Goal: Information Seeking & Learning: Learn about a topic

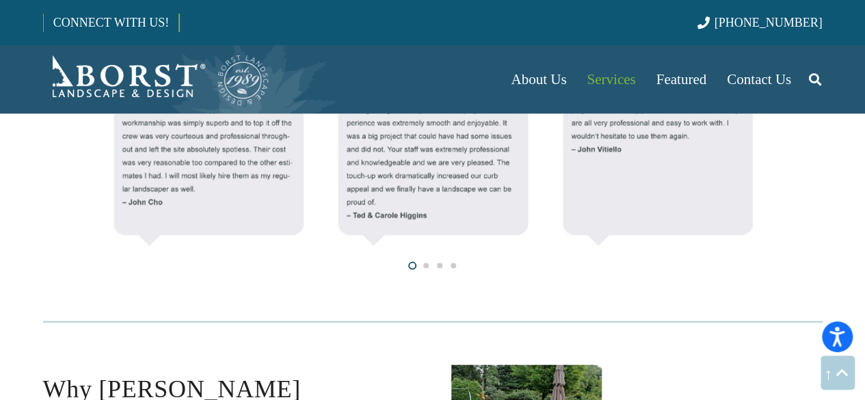
scroll to position [1163, 0]
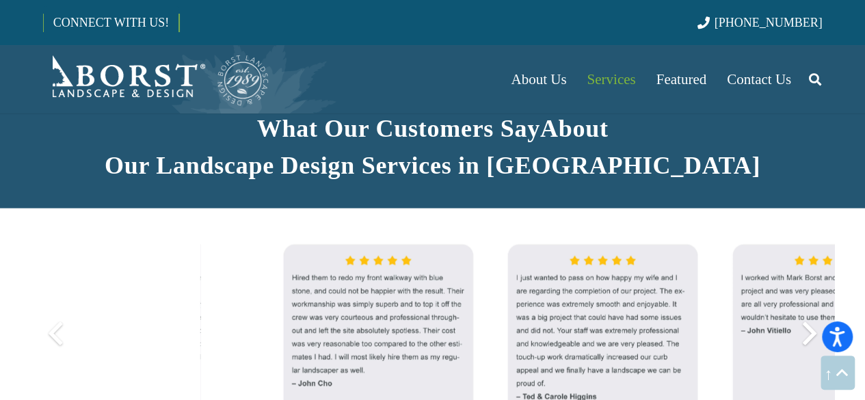
click at [814, 308] on div at bounding box center [809, 332] width 49 height 49
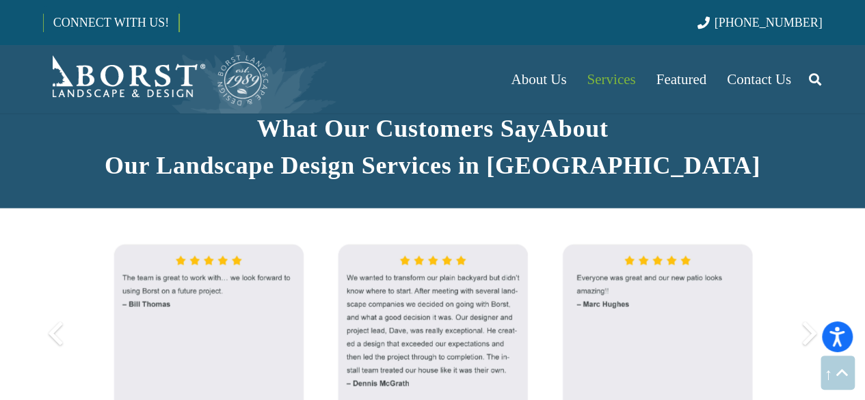
click at [814, 308] on div at bounding box center [809, 332] width 49 height 49
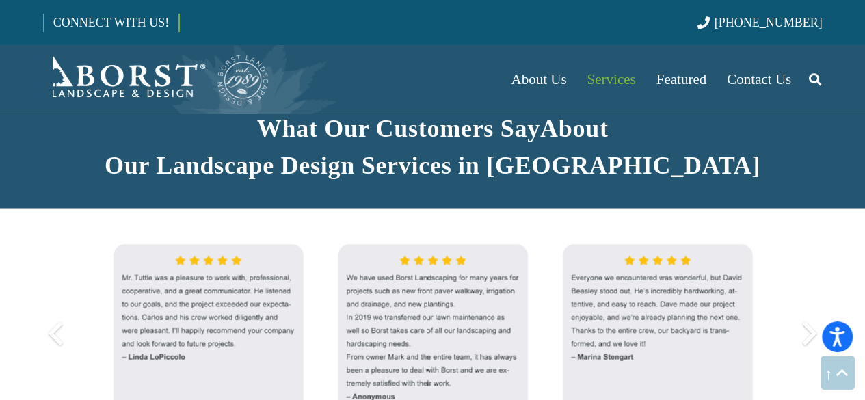
click at [814, 308] on div at bounding box center [809, 332] width 49 height 49
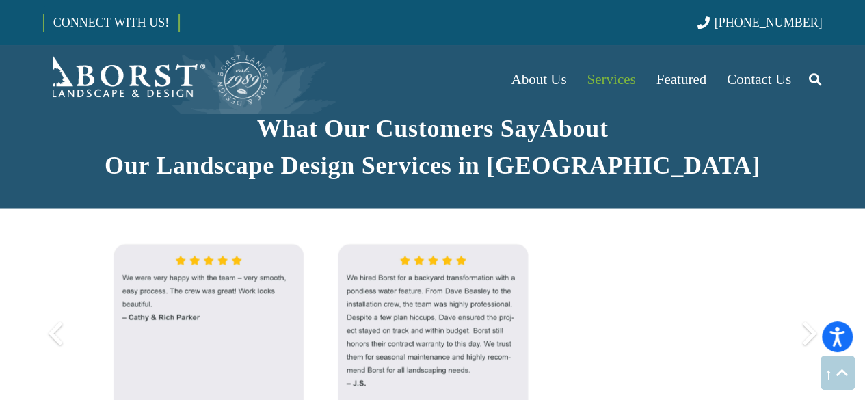
click at [814, 308] on div at bounding box center [809, 332] width 49 height 49
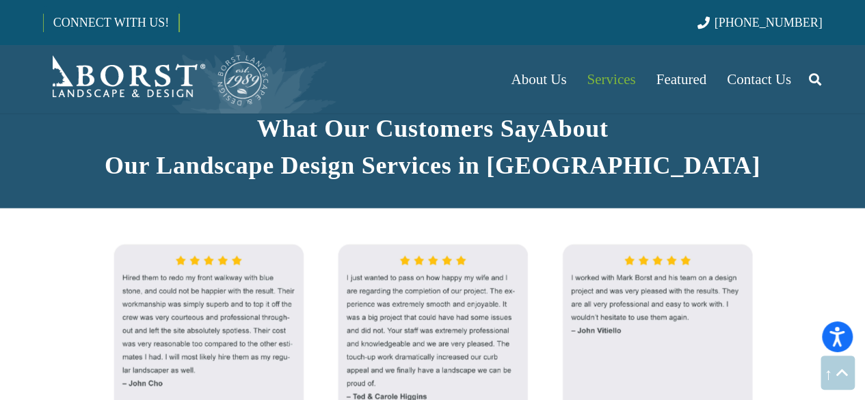
click at [838, 233] on div at bounding box center [432, 343] width 841 height 221
click at [844, 370] on icon "Back to top" at bounding box center [842, 373] width 18 height 34
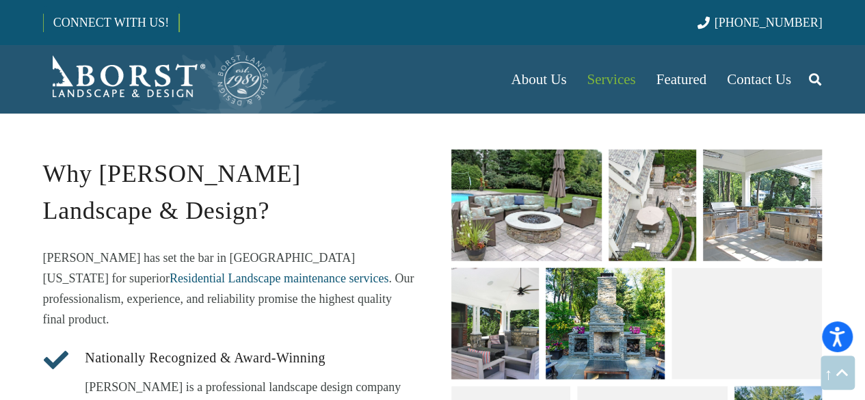
scroll to position [1663, 0]
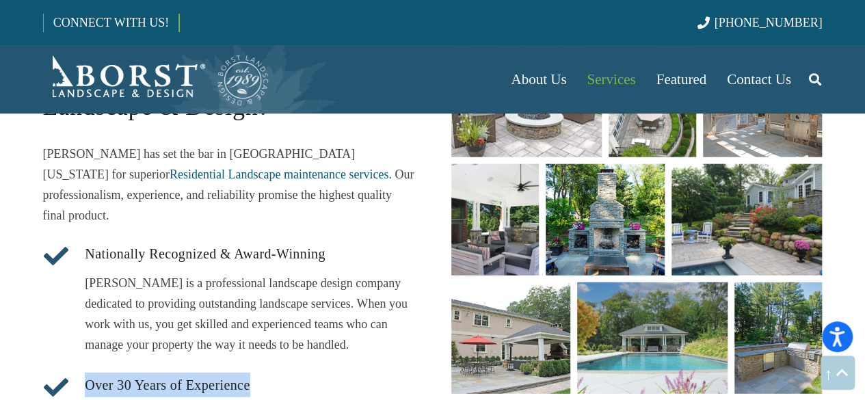
drag, startPoint x: 88, startPoint y: 259, endPoint x: 276, endPoint y: 269, distance: 189.0
click at [282, 373] on h4 "Over 30 Years of Experience" at bounding box center [249, 388] width 329 height 31
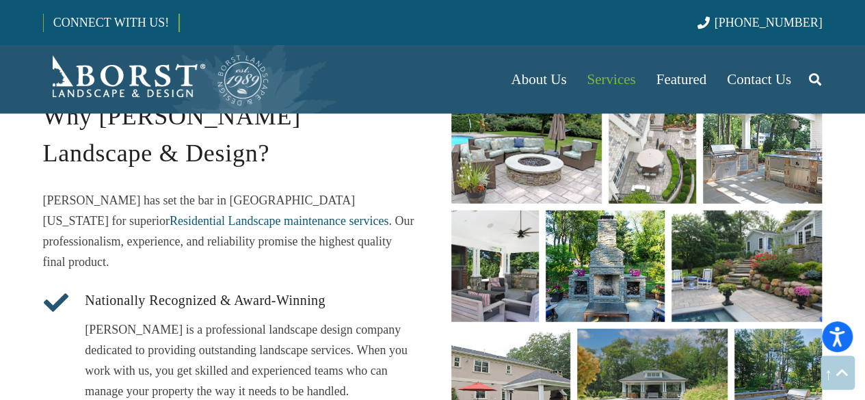
scroll to position [1594, 0]
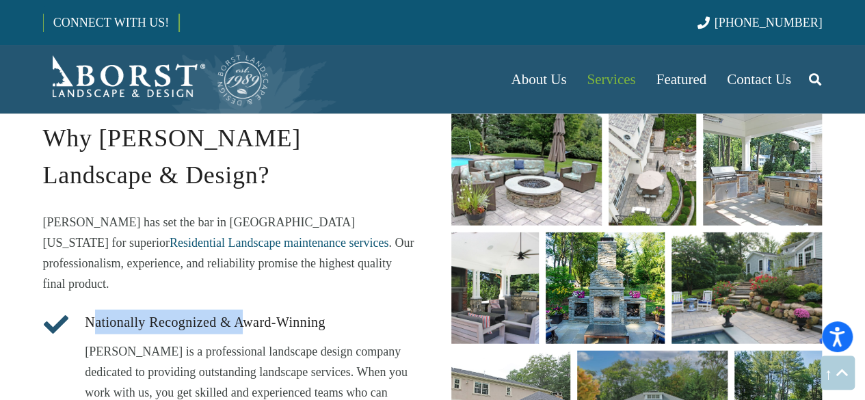
drag, startPoint x: 93, startPoint y: 198, endPoint x: 240, endPoint y: 215, distance: 148.0
click at [245, 310] on h4 "Nationally Recognized & Award-Winning" at bounding box center [249, 325] width 329 height 31
click at [148, 341] on p "[PERSON_NAME] is a professional landscape design company dedicated to providing…" at bounding box center [249, 382] width 329 height 82
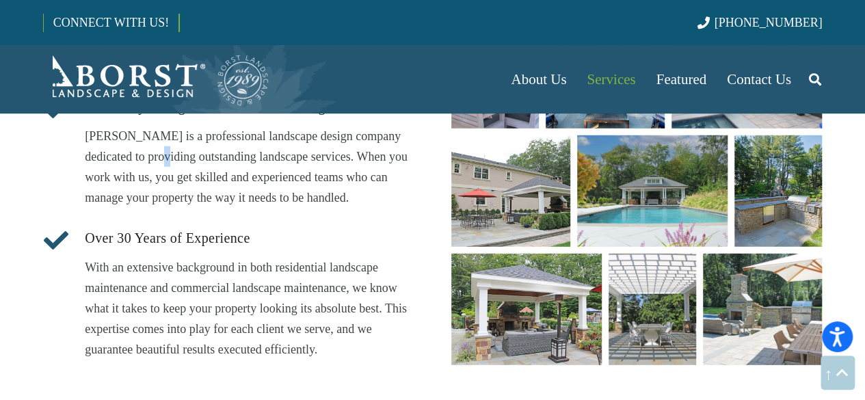
scroll to position [1663, 0]
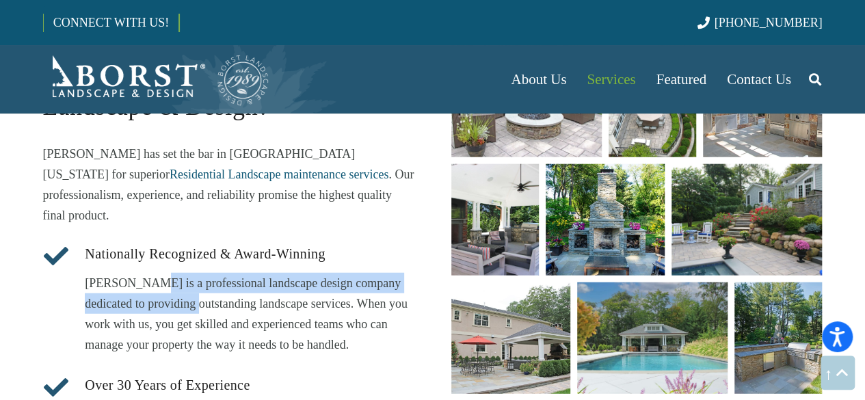
drag, startPoint x: 172, startPoint y: 179, endPoint x: 237, endPoint y: 213, distance: 73.1
click at [182, 273] on p "[PERSON_NAME] is a professional landscape design company dedicated to providing…" at bounding box center [249, 314] width 329 height 82
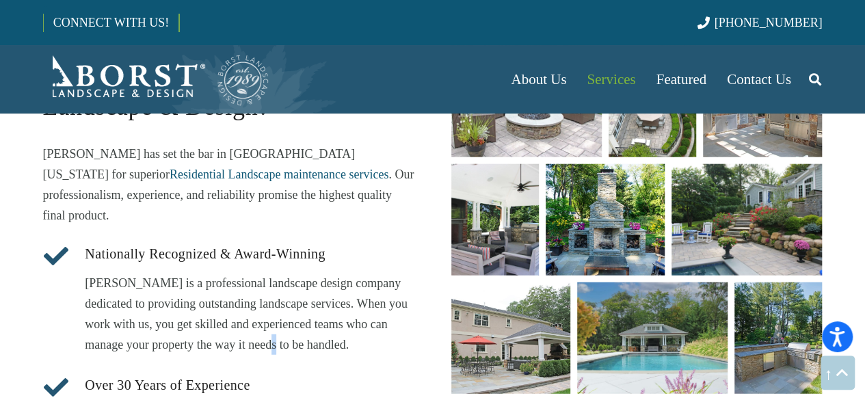
drag, startPoint x: 242, startPoint y: 213, endPoint x: 287, endPoint y: 278, distance: 79.1
click at [243, 273] on p "[PERSON_NAME] is a professional landscape design company dedicated to providing…" at bounding box center [249, 314] width 329 height 82
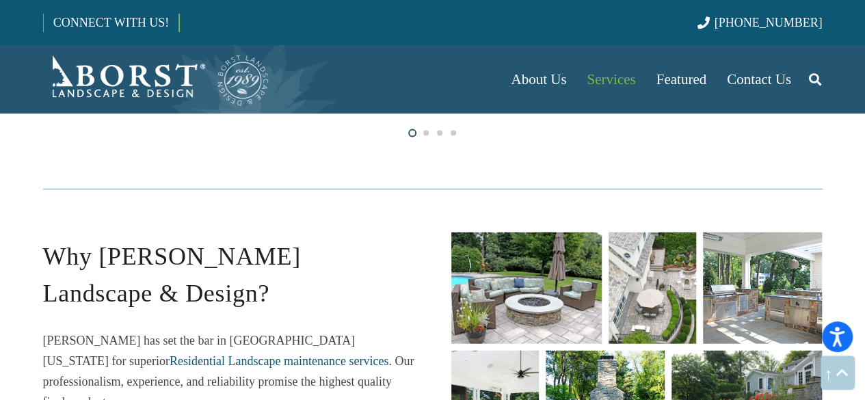
scroll to position [1526, 0]
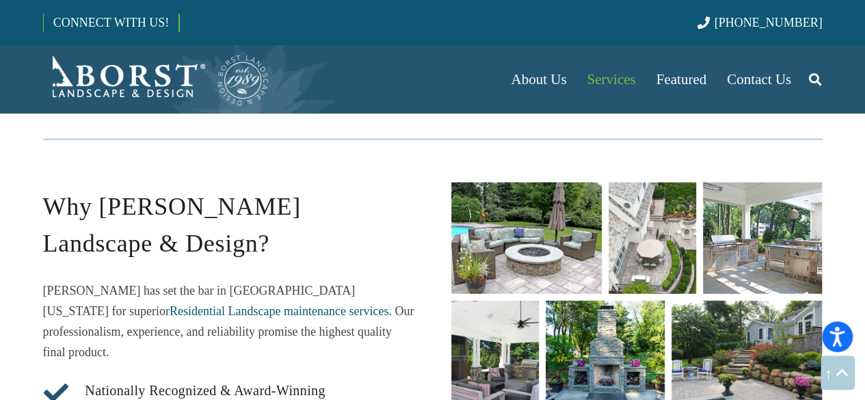
click at [390, 378] on h4 "Nationally Recognized & Award-Winning" at bounding box center [249, 393] width 329 height 31
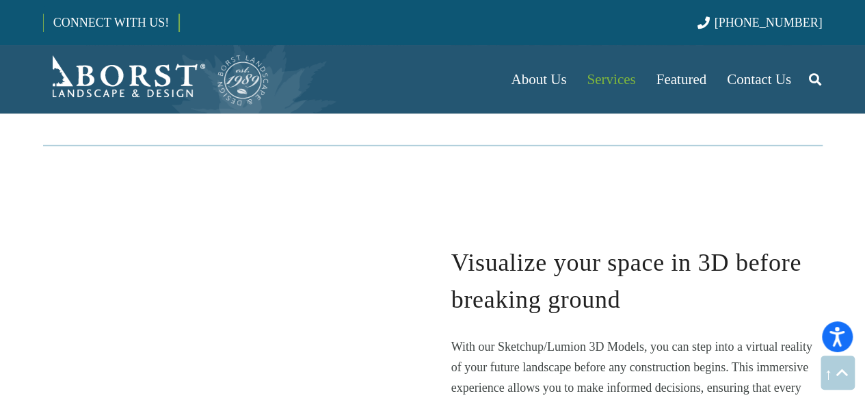
scroll to position [2073, 0]
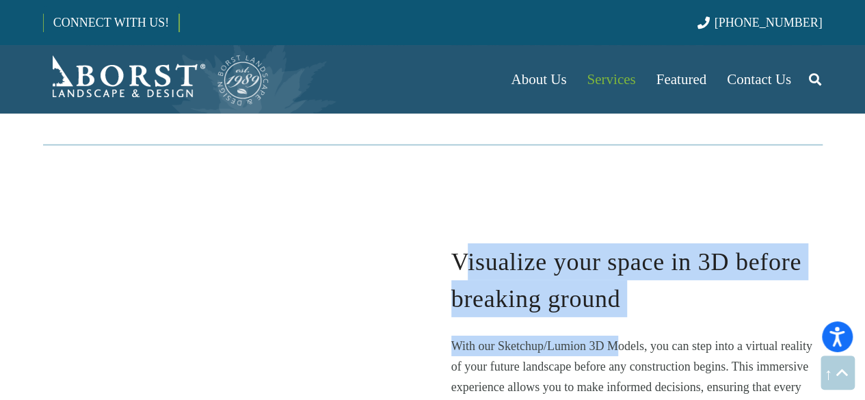
drag, startPoint x: 462, startPoint y: 154, endPoint x: 618, endPoint y: 253, distance: 184.2
click at [618, 253] on div "Visualize your space in 3D before breaking ground With our Sketchup/Lumion 3D M…" at bounding box center [636, 340] width 371 height 195
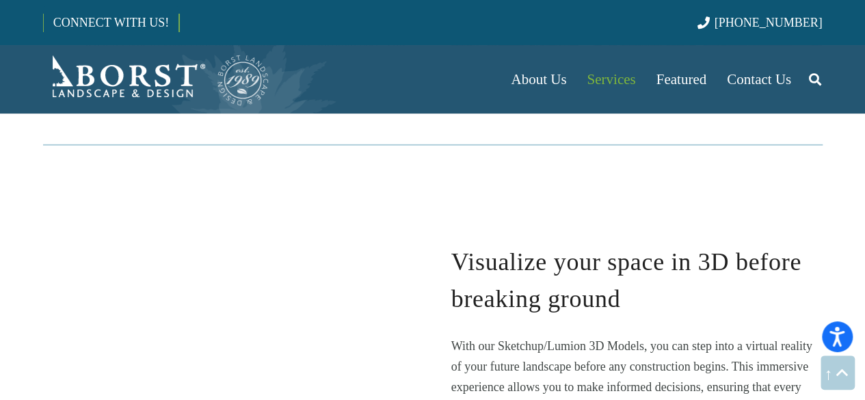
click at [673, 339] on span "With our Sketchup/Lumion 3D Models, you can step into a virtual reality of your…" at bounding box center [632, 387] width 363 height 96
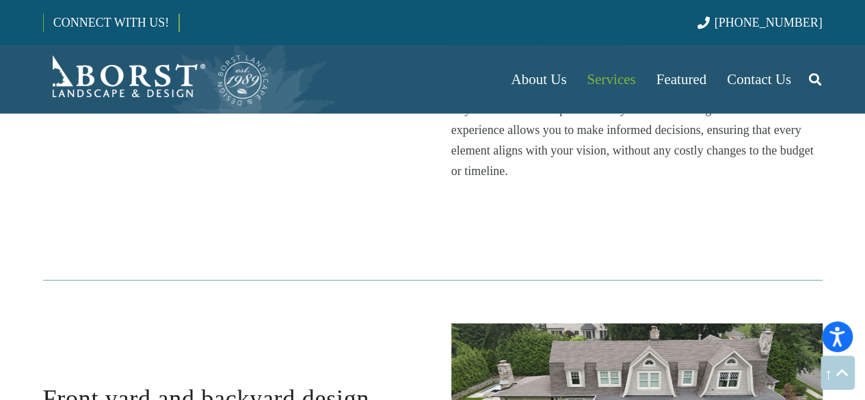
scroll to position [2347, 0]
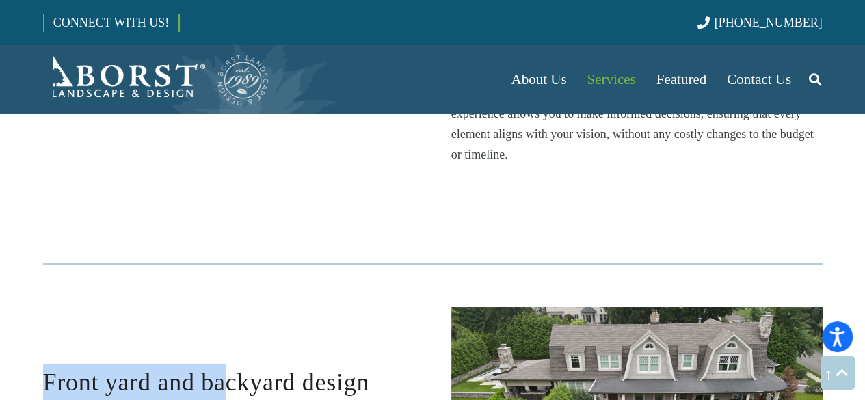
drag, startPoint x: 3, startPoint y: 265, endPoint x: 206, endPoint y: 306, distance: 206.6
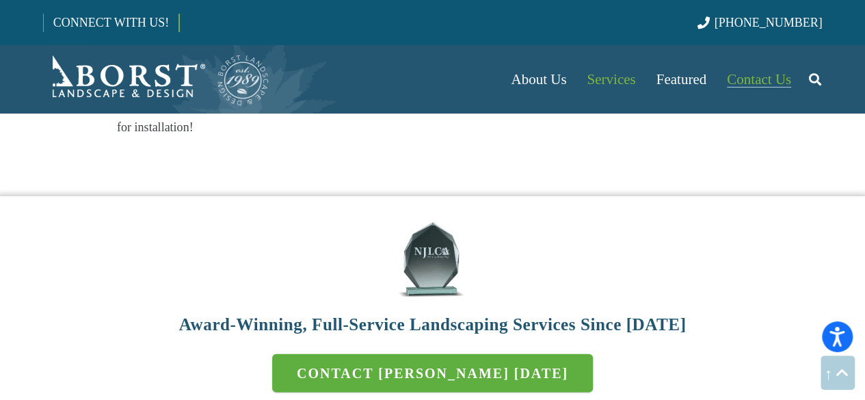
scroll to position [4262, 0]
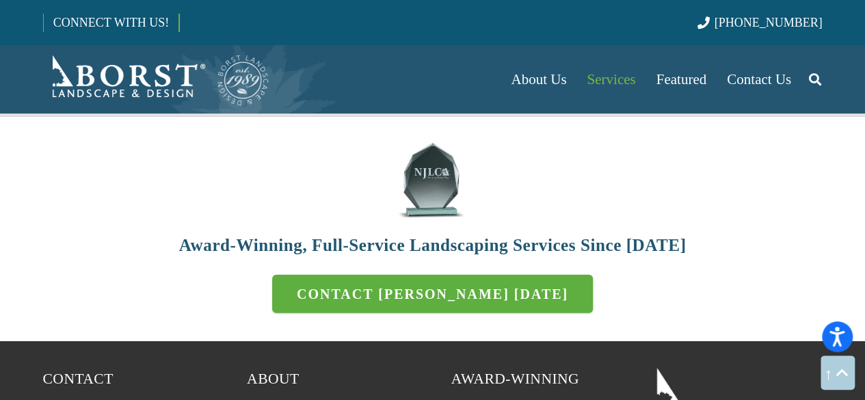
click at [108, 98] on img "Borst-Logo" at bounding box center [156, 79] width 227 height 55
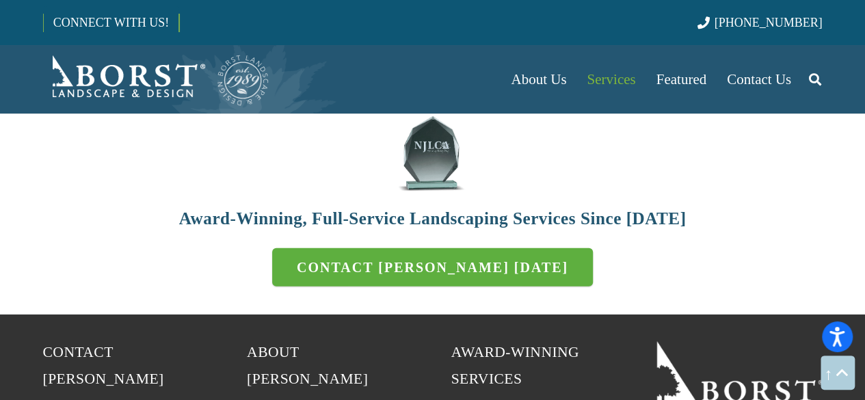
scroll to position [4330, 0]
